Goal: Complete application form: Complete application form

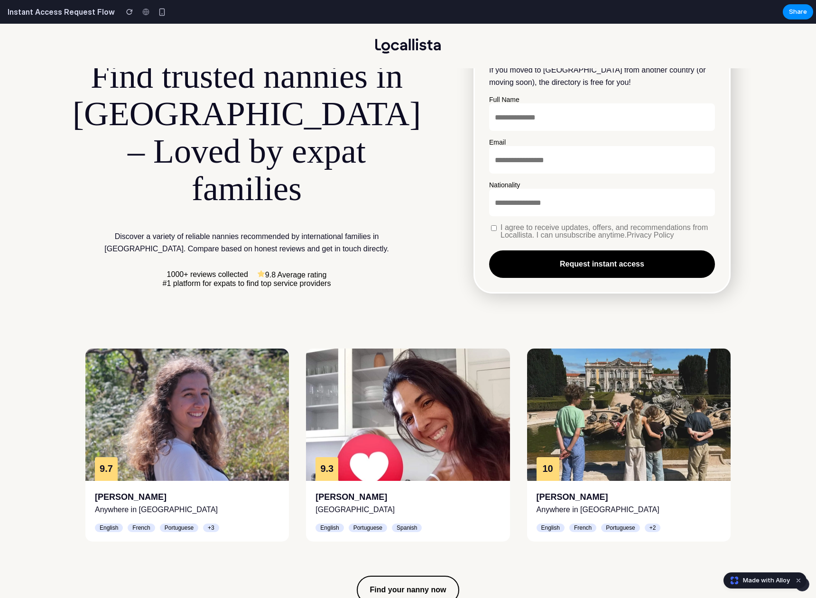
scroll to position [68, 0]
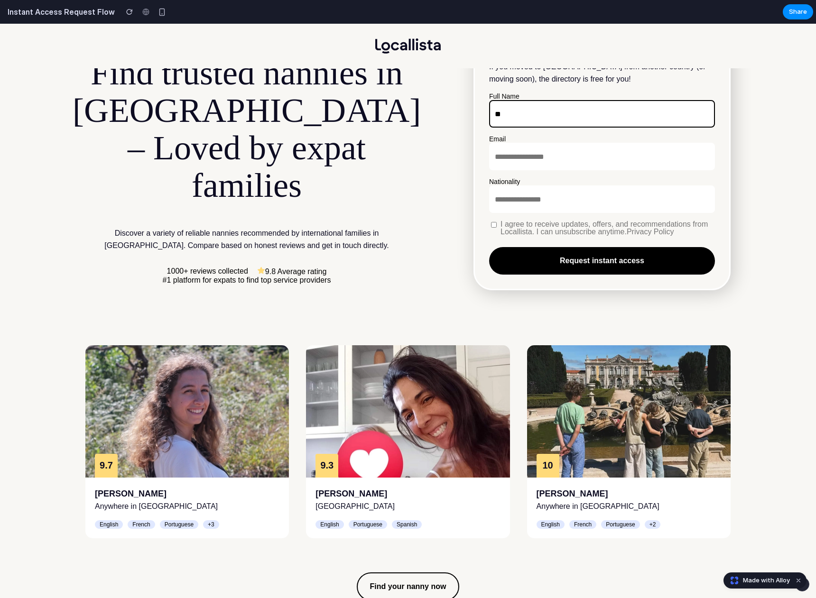
type input "**"
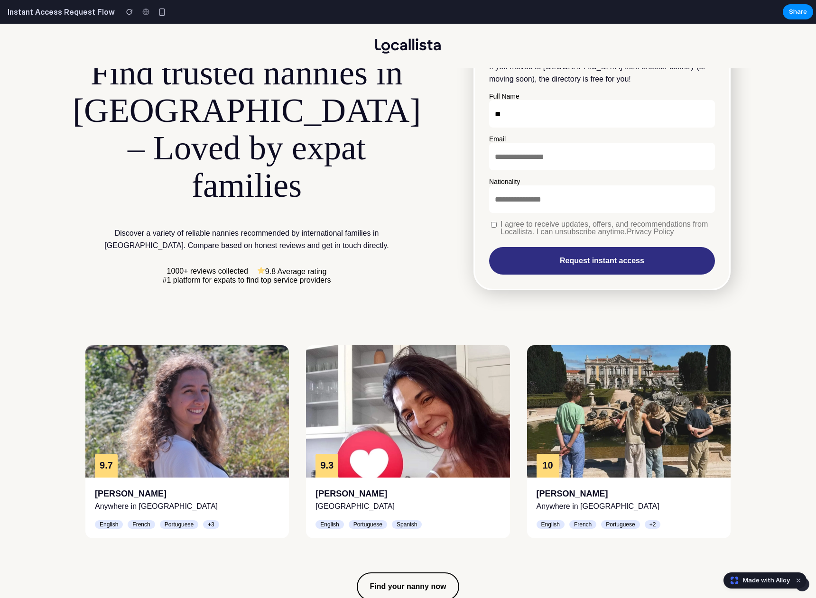
click at [581, 266] on button "Request instant access" at bounding box center [602, 261] width 226 height 28
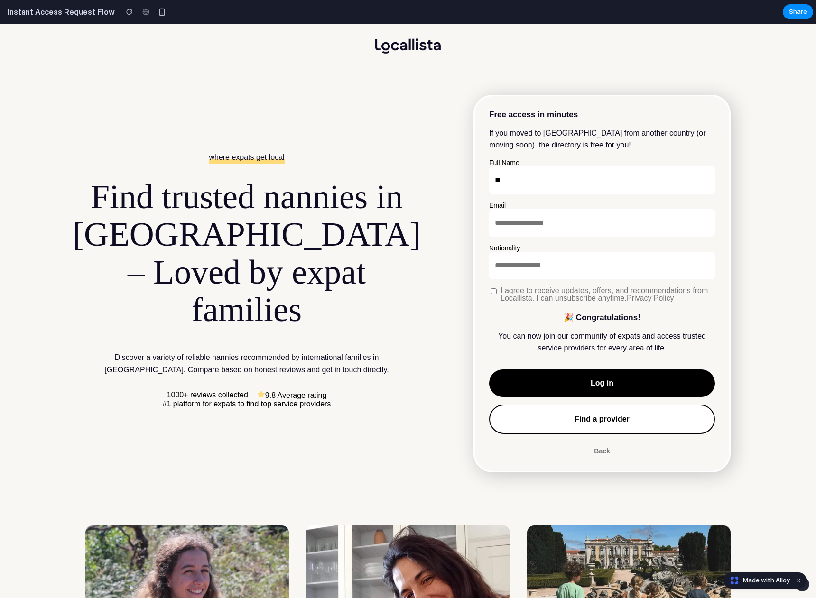
scroll to position [0, 0]
click at [604, 445] on button "Back" at bounding box center [602, 450] width 16 height 11
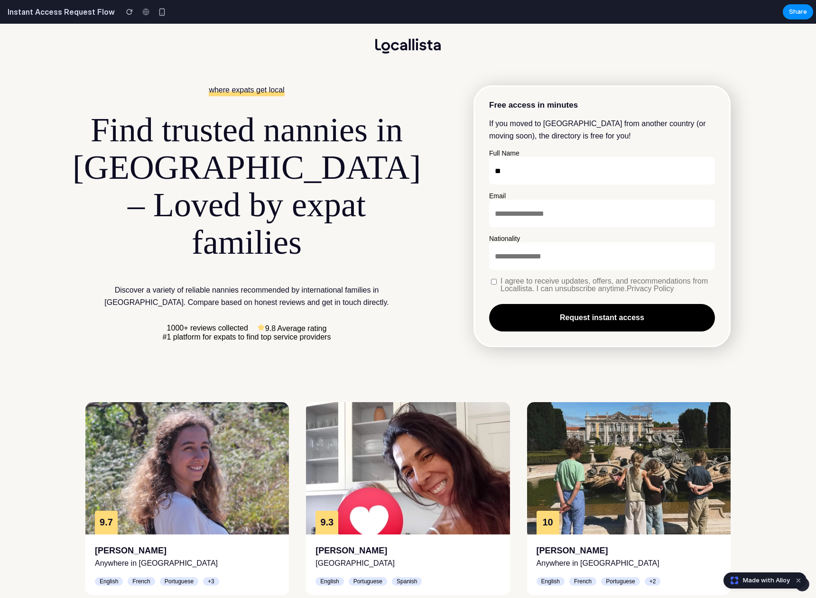
scroll to position [15, 0]
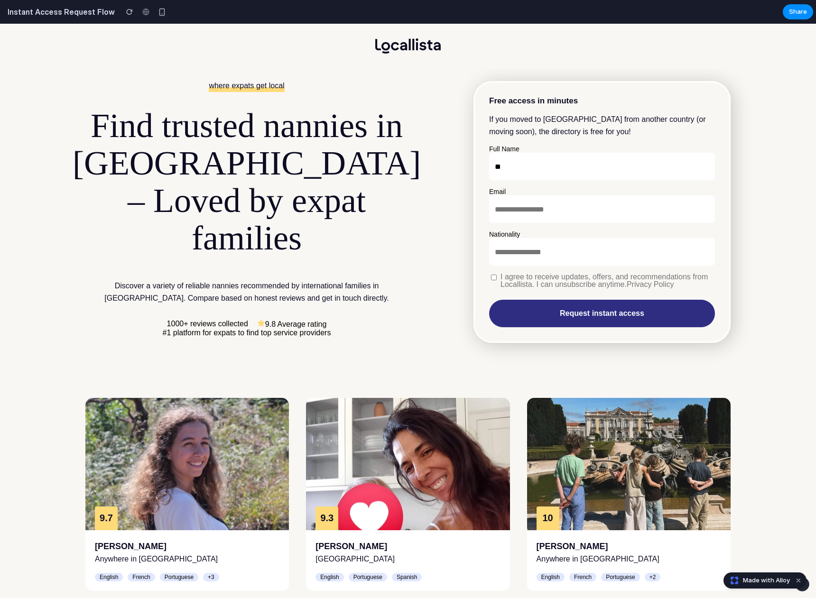
click at [530, 316] on button "Request instant access" at bounding box center [602, 314] width 226 height 28
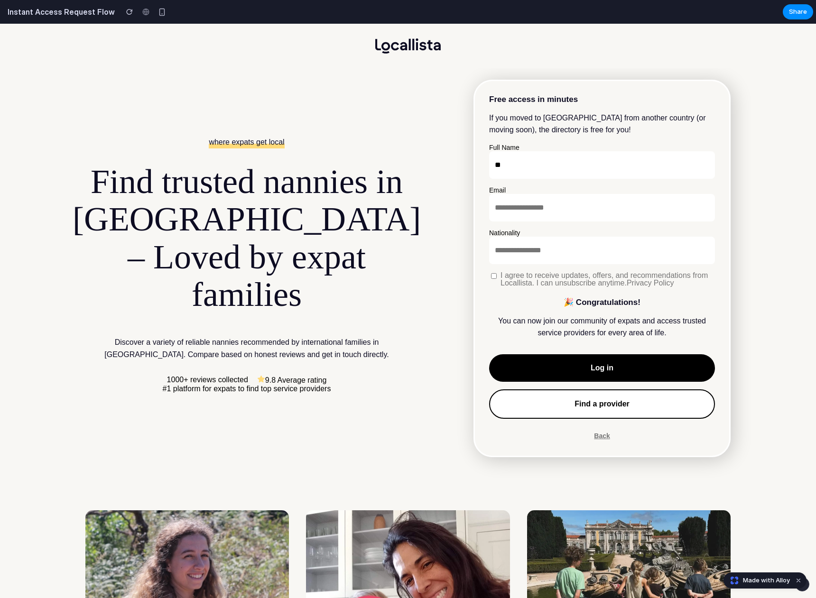
click at [603, 433] on button "Back" at bounding box center [602, 435] width 16 height 11
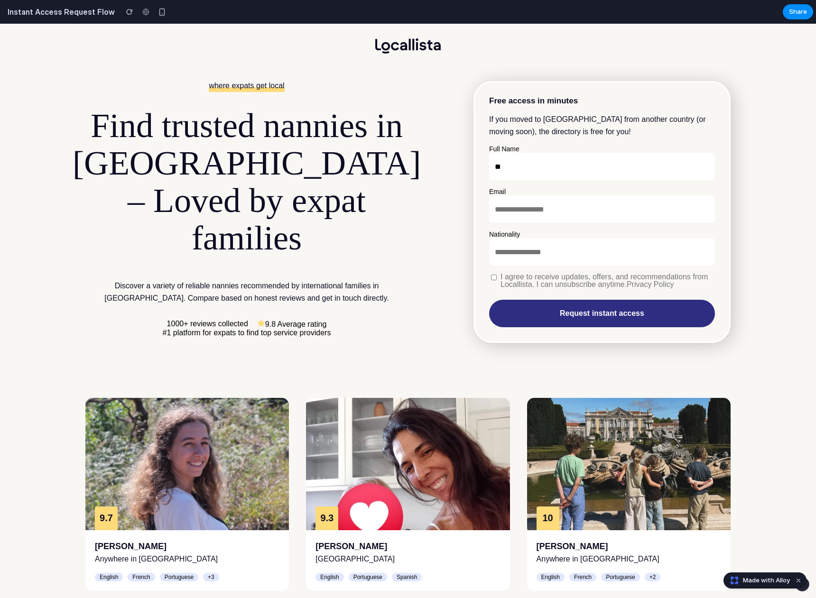
click at [596, 311] on button "Request instant access" at bounding box center [602, 314] width 226 height 28
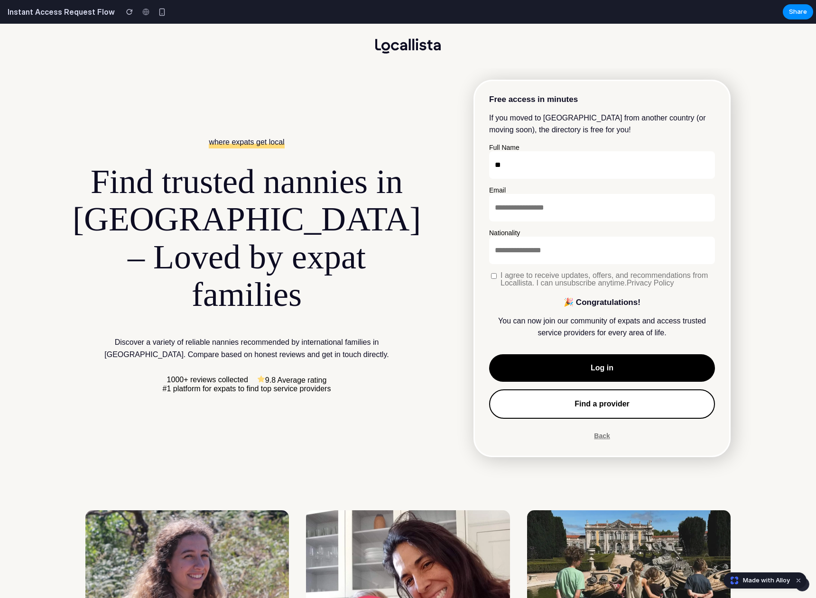
click at [601, 436] on button "Back" at bounding box center [602, 435] width 16 height 11
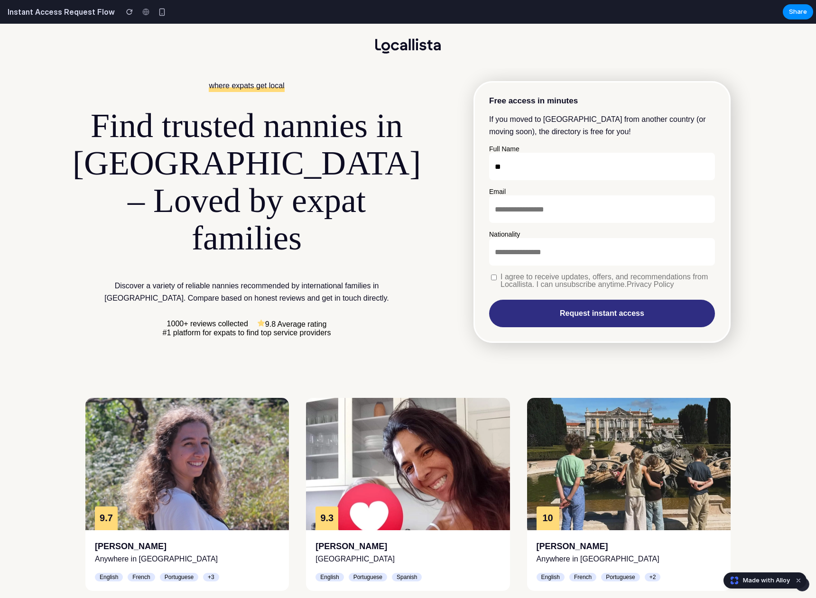
click at [577, 314] on button "Request instant access" at bounding box center [602, 314] width 226 height 28
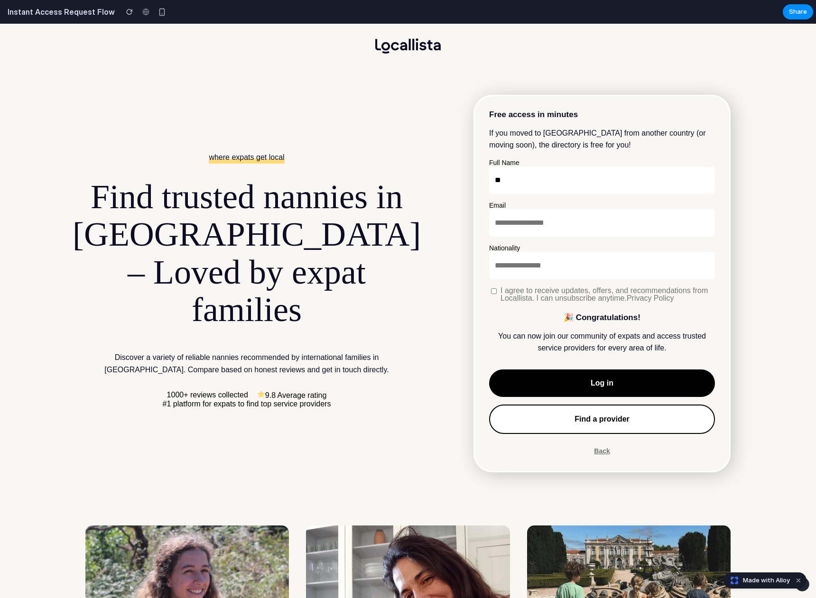
scroll to position [0, 0]
drag, startPoint x: 500, startPoint y: 335, endPoint x: 694, endPoint y: 342, distance: 194.1
click at [694, 342] on p "You can now join our community of expats and access trusted service providers f…" at bounding box center [602, 342] width 226 height 24
copy p "You can now join our community of expats and access trusted service providers f…"
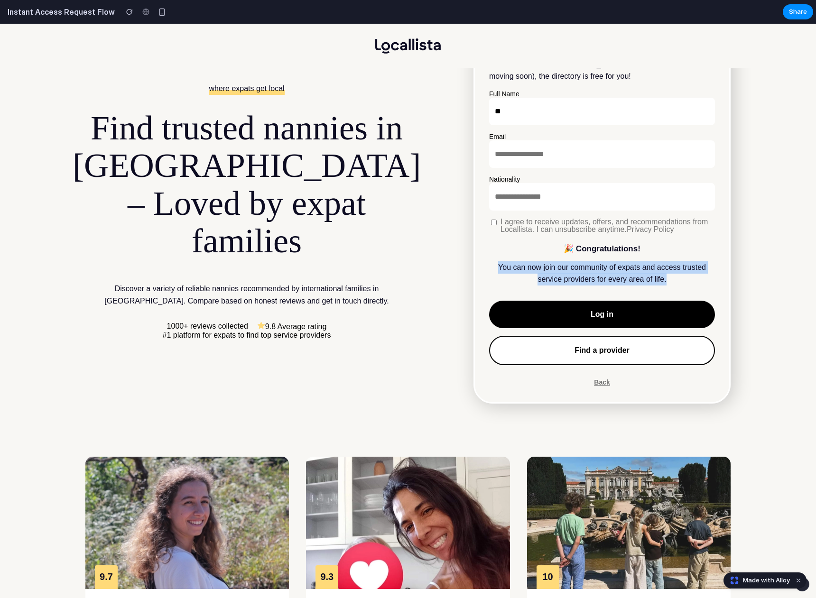
scroll to position [62, 0]
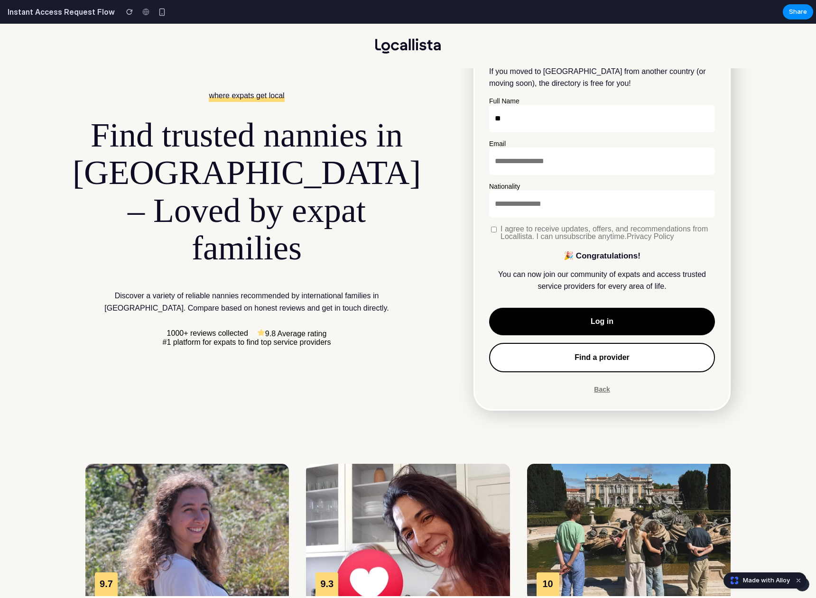
click at [455, 419] on div "9.7 [PERSON_NAME] Anywhere in [GEOGRAPHIC_DATA] English French Portuguese +3 9.…" at bounding box center [408, 588] width 816 height 354
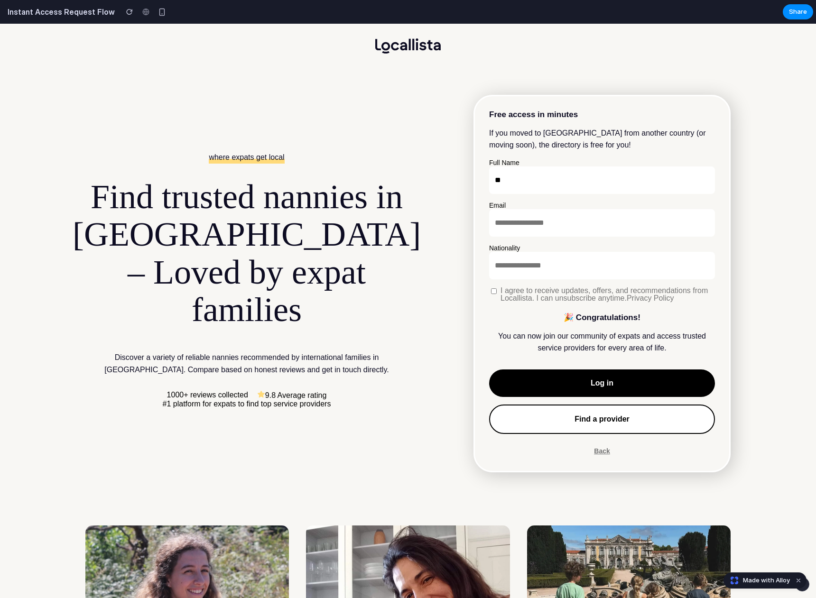
scroll to position [0, 0]
drag, startPoint x: 652, startPoint y: 313, endPoint x: 562, endPoint y: 314, distance: 90.1
click at [562, 314] on h3 "🎉 Congratulations!" at bounding box center [602, 318] width 226 height 9
copy h3 "🎉 Congratulations!"
click at [601, 450] on button "Back" at bounding box center [602, 450] width 16 height 11
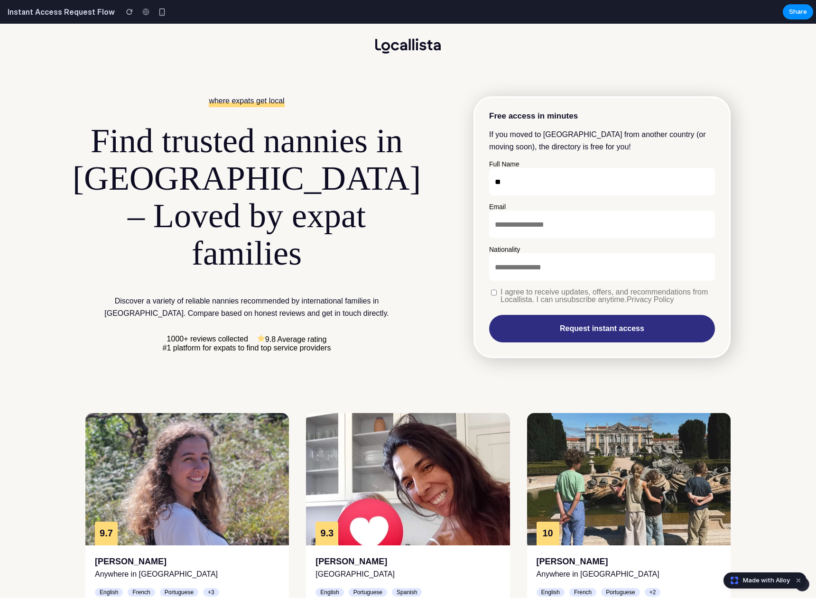
click at [622, 324] on button "Request instant access" at bounding box center [602, 329] width 226 height 28
